Goal: Complete application form: Complete application form

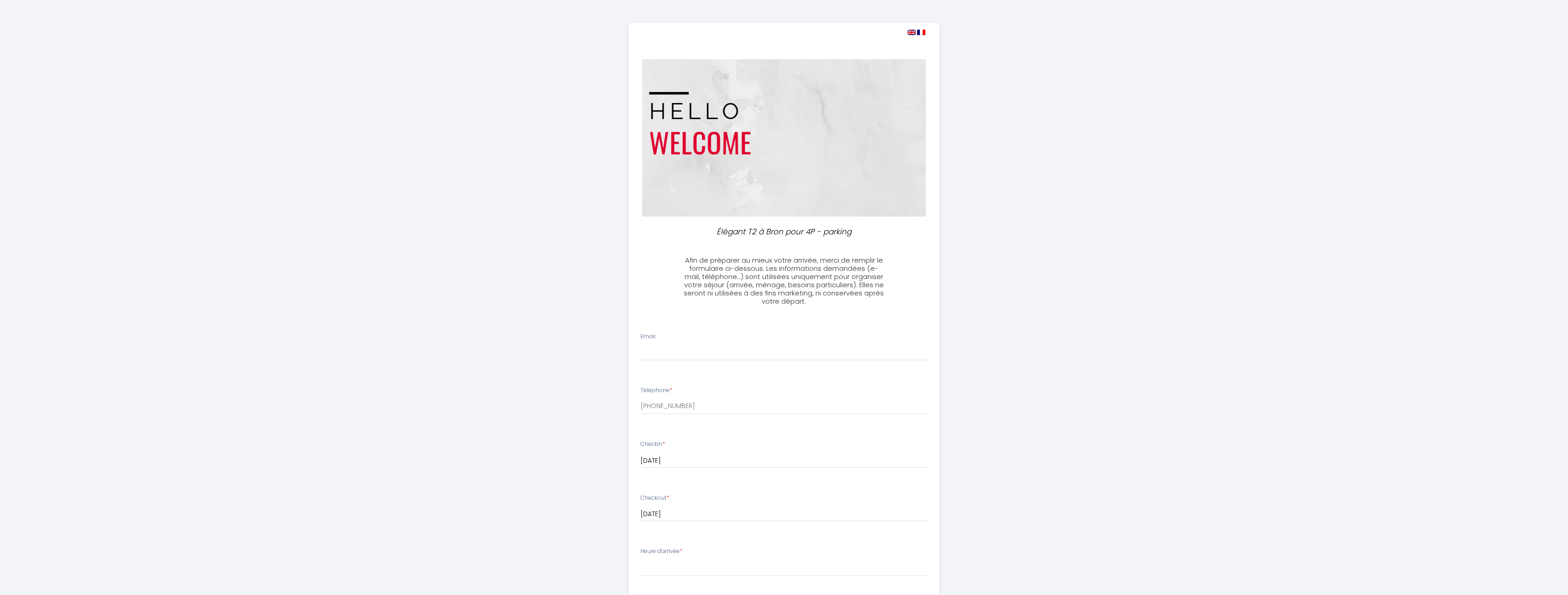
select select
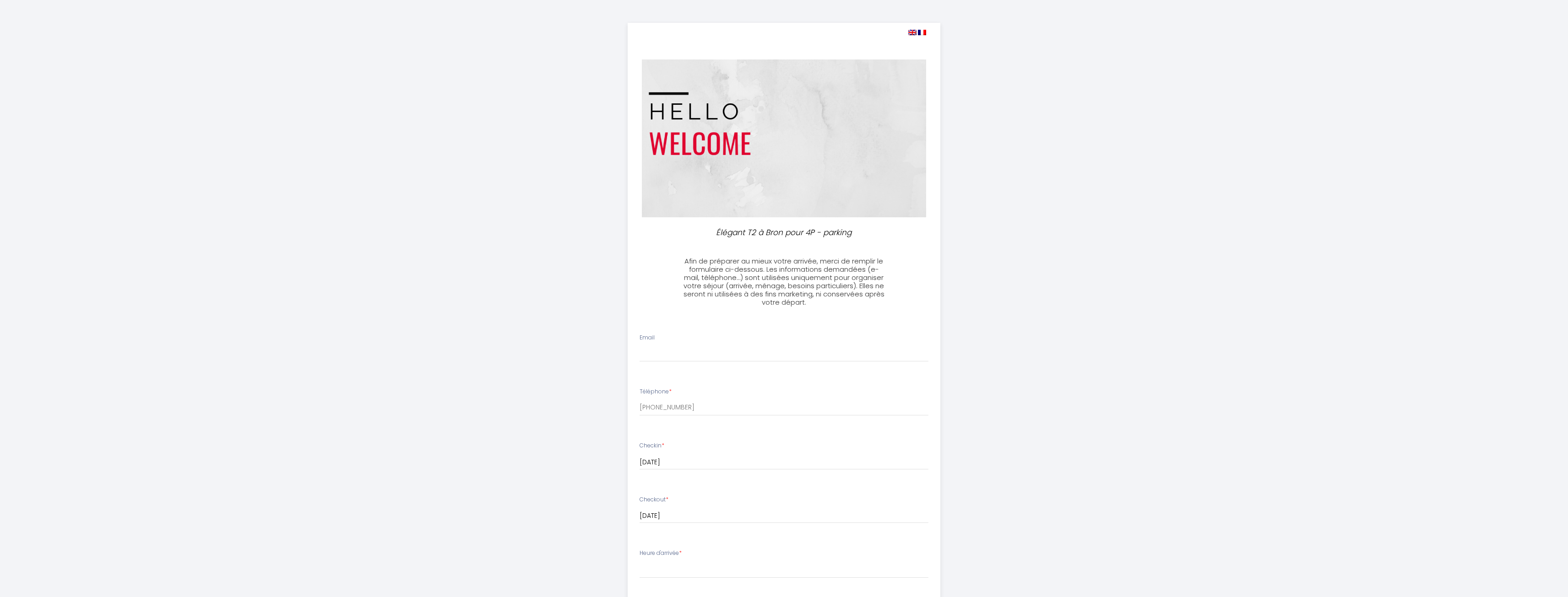
click at [690, 344] on div "Email" at bounding box center [784, 348] width 301 height 28
click at [674, 351] on input "Email" at bounding box center [784, 353] width 289 height 16
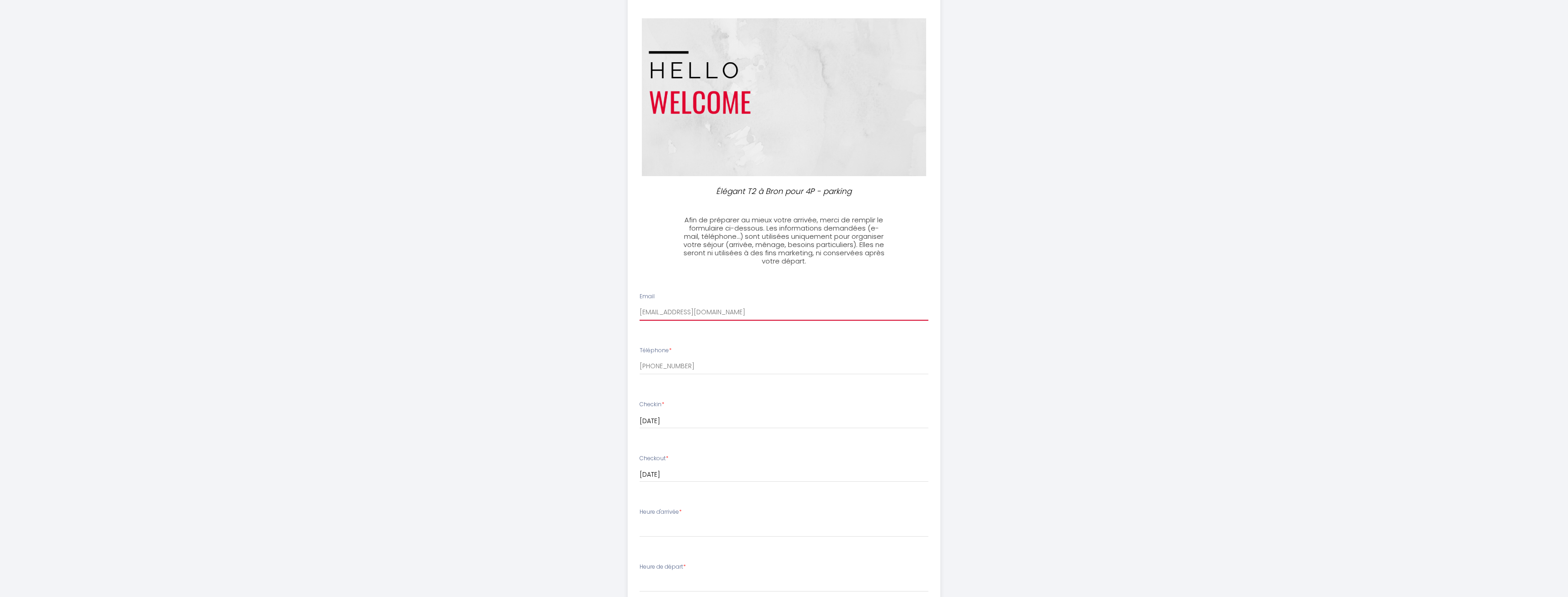
scroll to position [137, 0]
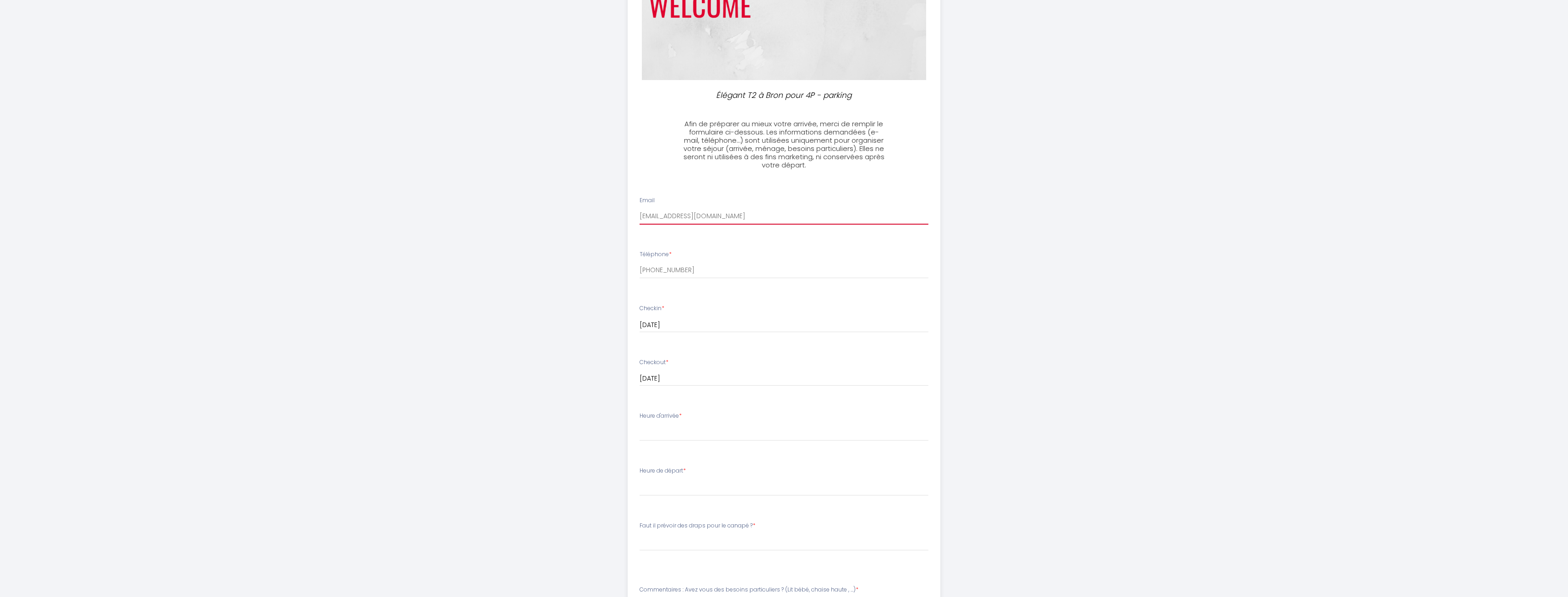
type input "[EMAIL_ADDRESS][DOMAIN_NAME]"
click at [674, 433] on select "15:00 15:30 16:00 16:30 17:00 17:30 18:00 18:30 19:00 19:30 20:00 20:30 21:00 2…" at bounding box center [784, 432] width 289 height 17
click at [674, 433] on select "15:00 15:30 16:00 16:30 17:00 17:30 18:00 18:30 19:00 19:30 20:00 20:30 21:00 2…" at bounding box center [784, 432] width 289 height 17
click at [661, 433] on select "15:00 15:30 16:00 16:30 17:00 17:30 18:00 18:30 19:00 19:30 20:00 20:30 21:00 2…" at bounding box center [784, 432] width 289 height 17
click at [639, 423] on select "15:00 15:30 16:00 16:30 17:00 17:30 18:00 18:30 19:00 19:30 20:00 20:30 21:00 2…" at bounding box center [784, 432] width 289 height 17
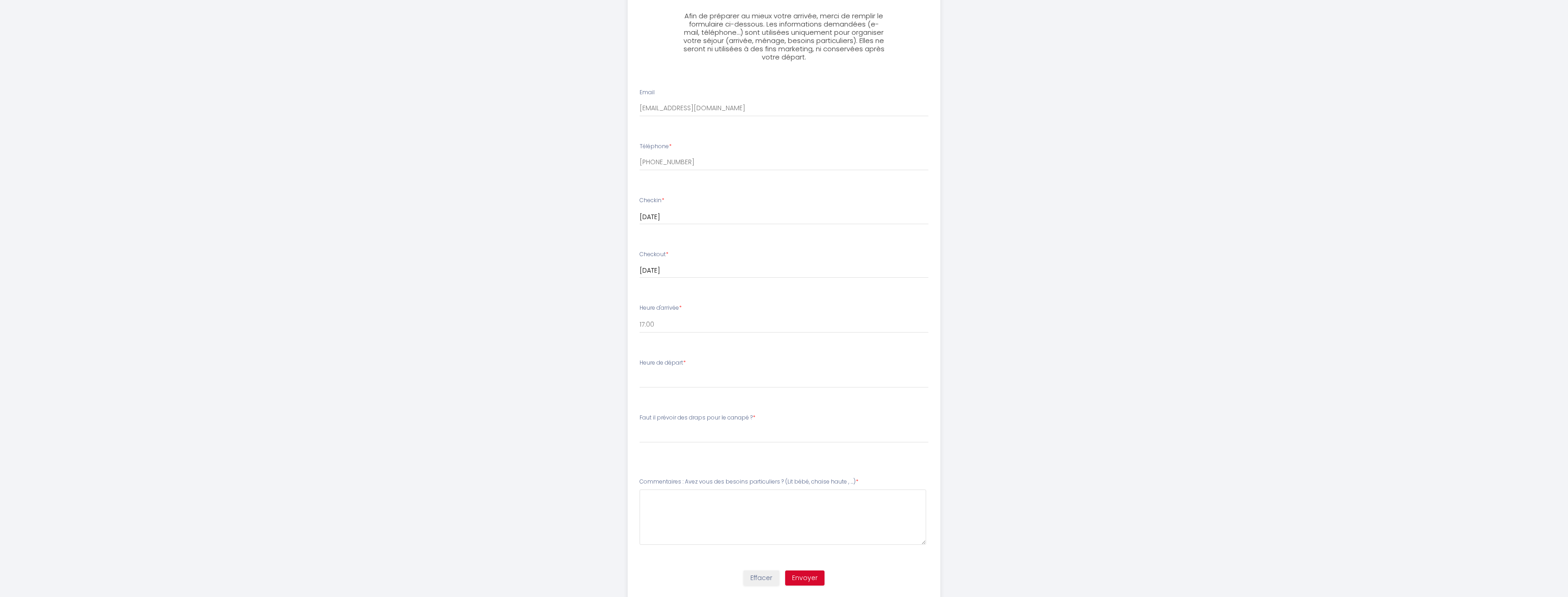
drag, startPoint x: 572, startPoint y: 302, endPoint x: 554, endPoint y: 352, distance: 53.1
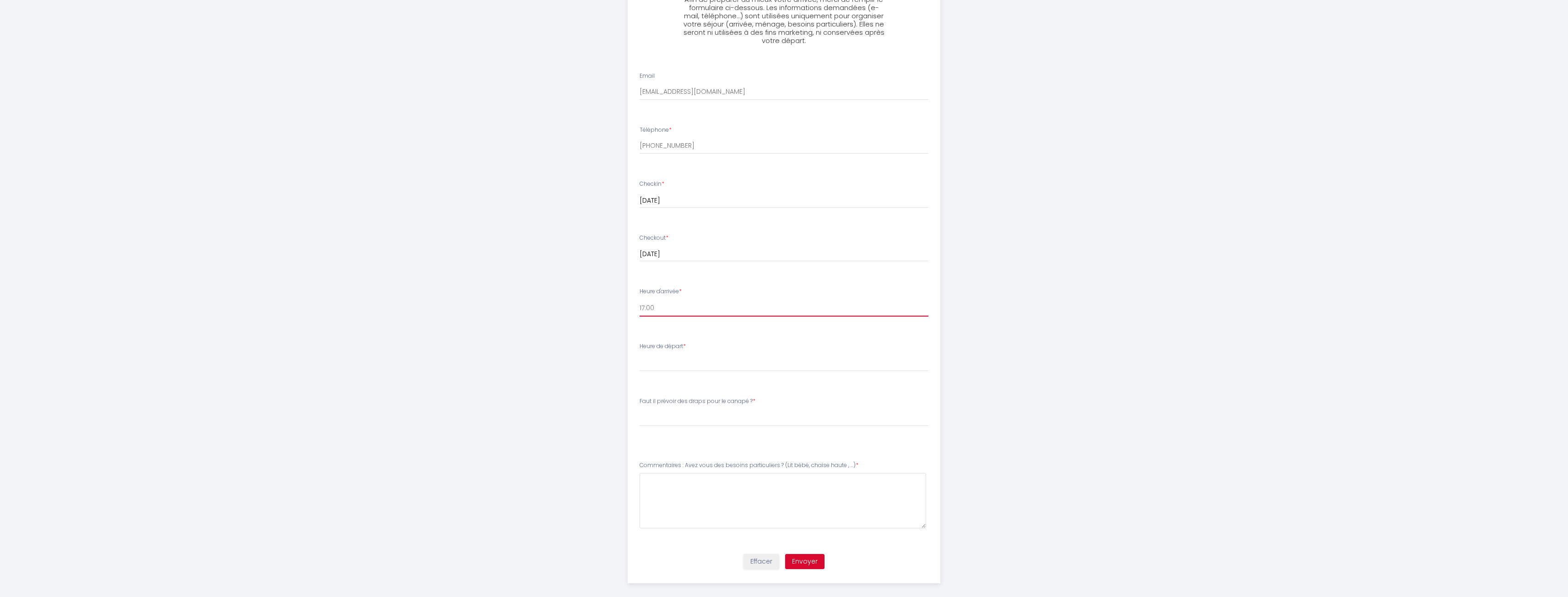
click at [652, 309] on select "15:00 15:30 16:00 16:30 17:00 17:30 18:00 18:30 19:00 19:30 20:00 20:30 21:00 2…" at bounding box center [784, 308] width 289 height 17
select select "18:00"
click at [639, 299] on select "15:00 15:30 16:00 16:30 17:00 17:30 18:00 18:30 19:00 19:30 20:00 20:30 21:00 2…" at bounding box center [784, 308] width 289 height 17
click at [655, 362] on select "00:00 00:30 01:00 01:30 02:00 02:30 03:00 03:30 04:00 04:30 05:00 05:30 06:00 0…" at bounding box center [784, 363] width 289 height 17
select select "08:00"
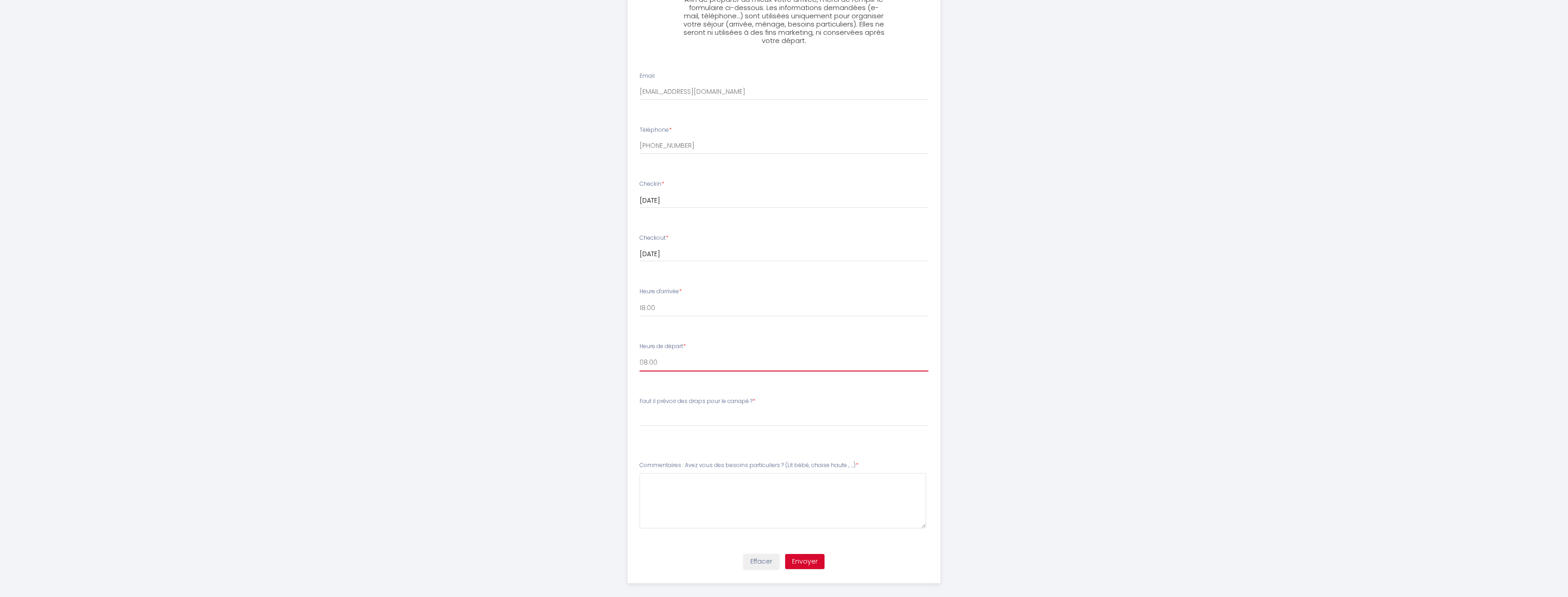
click at [639, 354] on select "00:00 00:30 01:00 01:30 02:00 02:30 03:00 03:30 04:00 04:30 05:00 05:30 06:00 0…" at bounding box center [784, 363] width 289 height 17
drag, startPoint x: 578, startPoint y: 280, endPoint x: 566, endPoint y: 323, distance: 44.6
click at [697, 412] on select "[PERSON_NAME] il prévoir des draps pour le canapé ? Oui, merci de prévoir des d…" at bounding box center [784, 408] width 289 height 17
select select "Oui, merci de prévoir des draps pour le canapé"
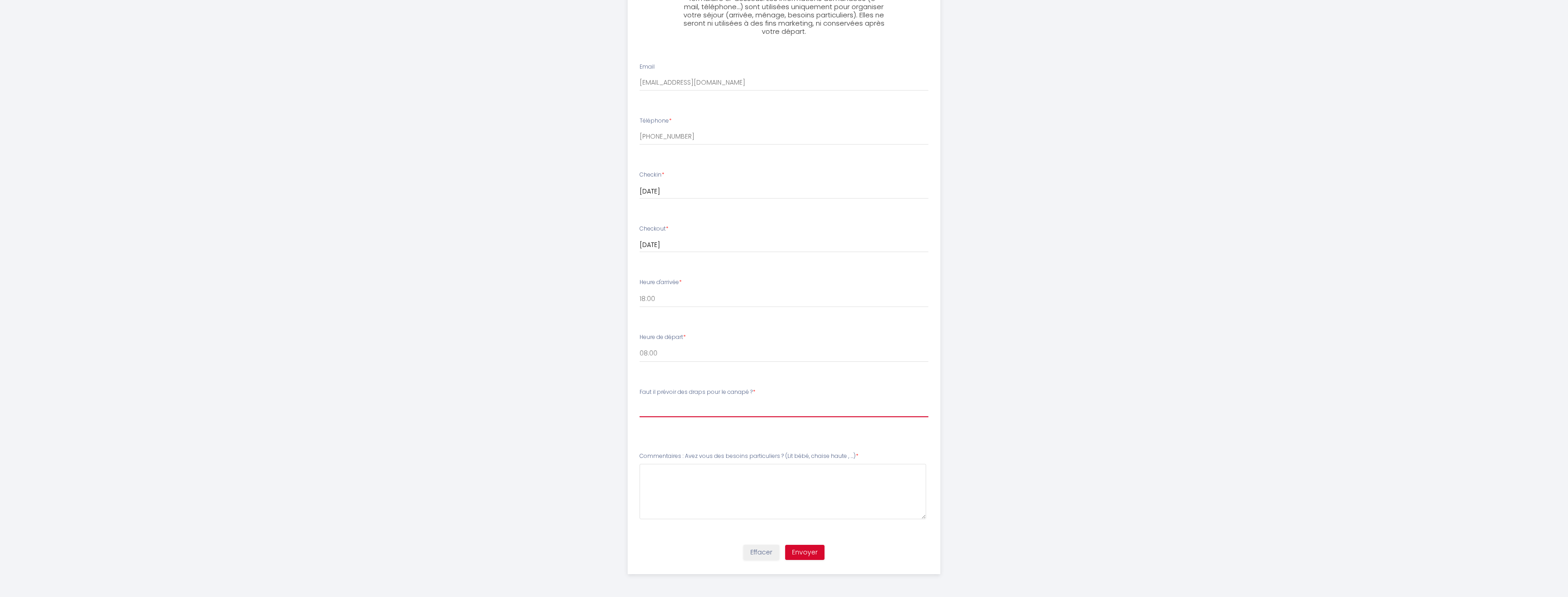
click at [639, 400] on select "[PERSON_NAME] il prévoir des draps pour le canapé ? Oui, merci de prévoir des d…" at bounding box center [784, 408] width 289 height 17
click at [687, 484] on \ at bounding box center [782, 491] width 287 height 56
type \ "Bonjour, normalement il n'yaura que 1 personne qui logera"
type \ "B"
click at [894, 478] on \ "Pas de besoin particulier mise à part des draps pour le canapé au cas ou je log…" at bounding box center [782, 491] width 287 height 56
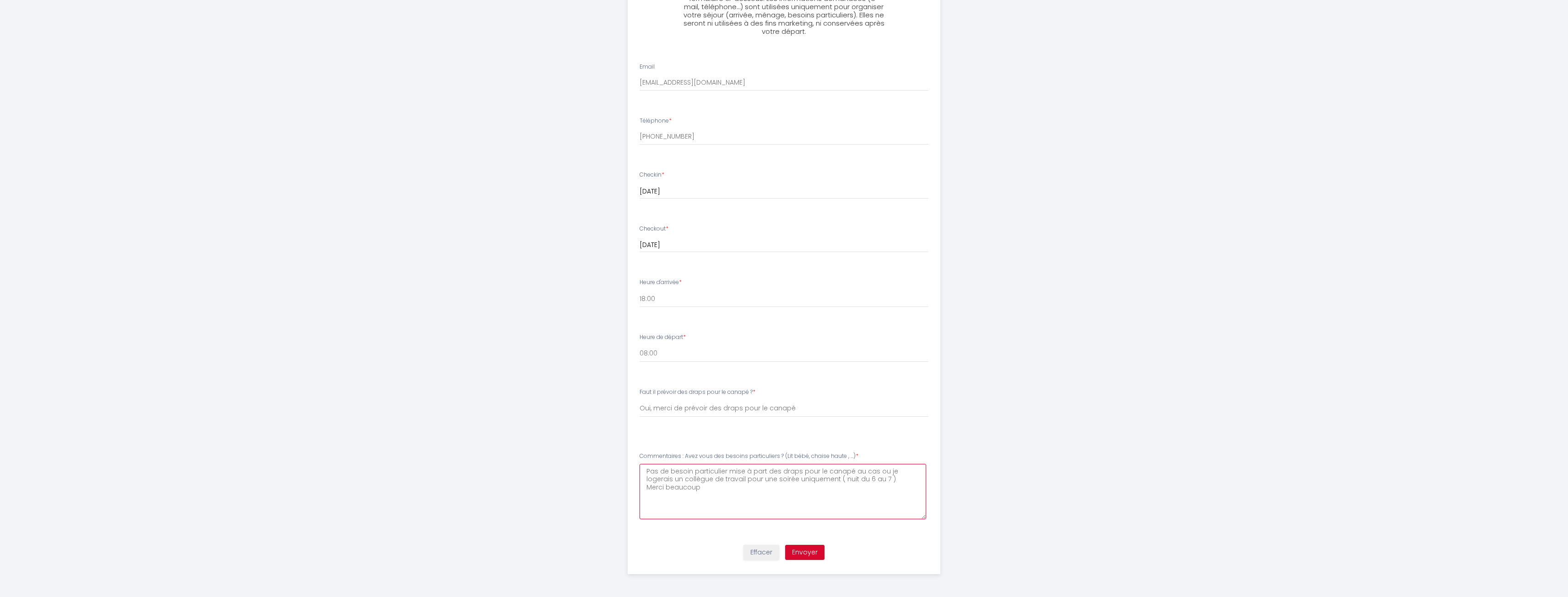
type \ "Pas de besoin particulier mise à part des draps pour le canapé au cas ou je log…"
click at [801, 549] on button "Envoyer" at bounding box center [804, 552] width 39 height 15
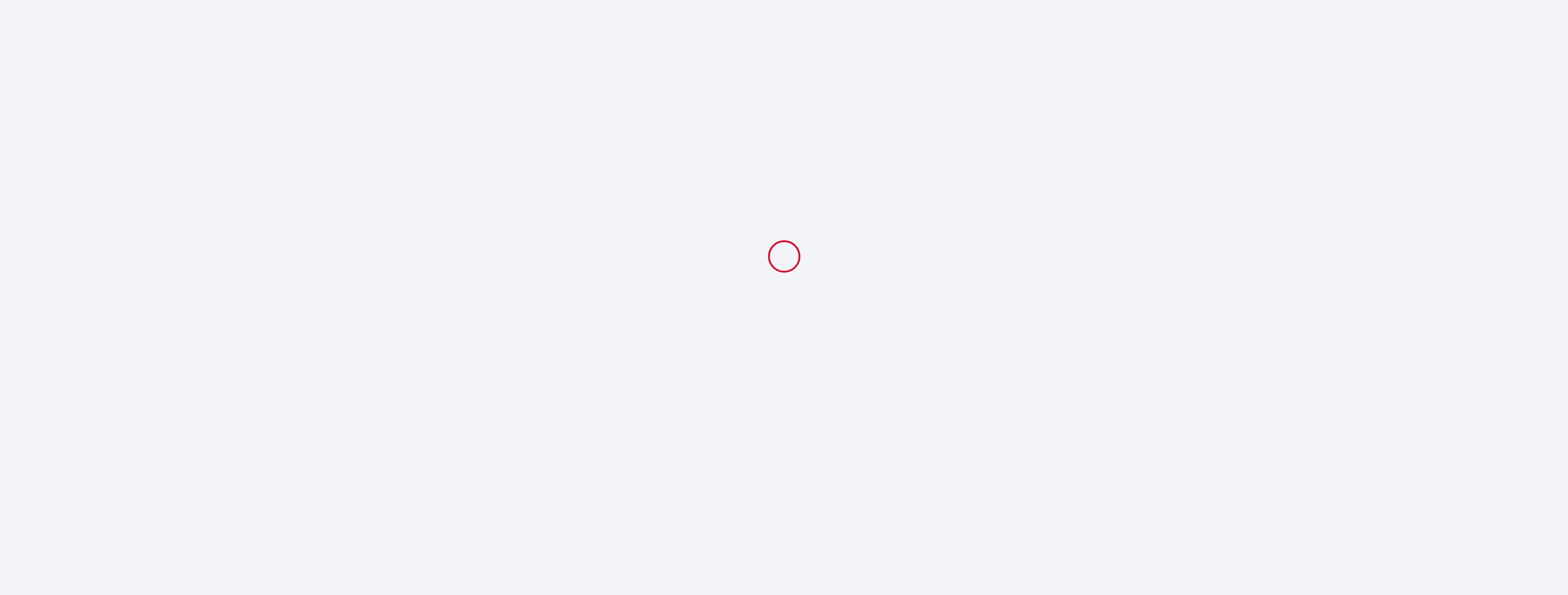
select select "18:00"
select select "08:00"
select select "Oui, merci de prévoir des draps pour le canapé"
